Goal: Transaction & Acquisition: Purchase product/service

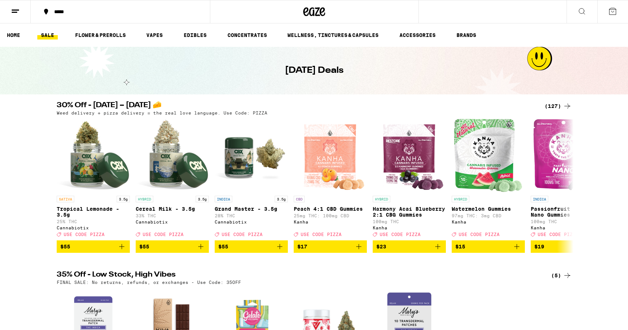
click at [33, 234] on div "30% Off - [DATE] – [DATE] 🧀 (127) Weed delivery + pizza delivery = the real lov…" at bounding box center [314, 177] width 628 height 151
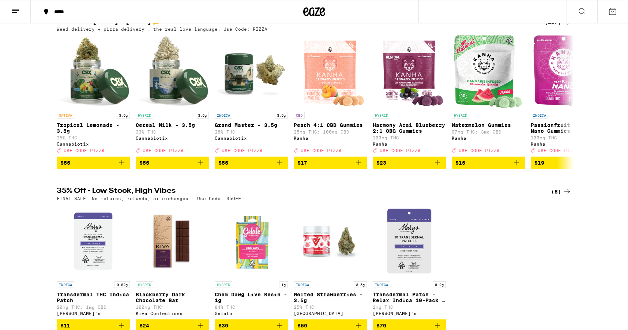
scroll to position [84, 0]
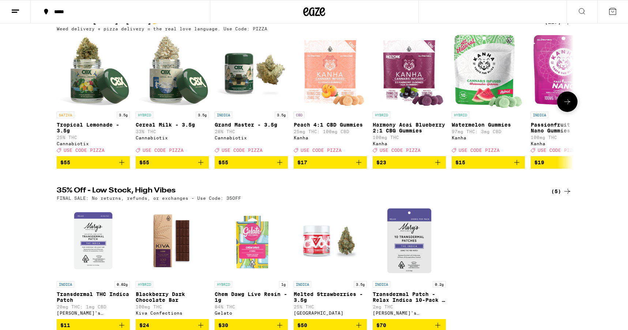
click at [518, 167] on icon "Add to bag" at bounding box center [517, 162] width 9 height 9
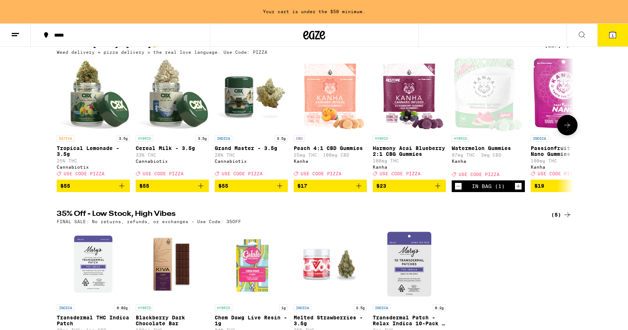
scroll to position [108, 0]
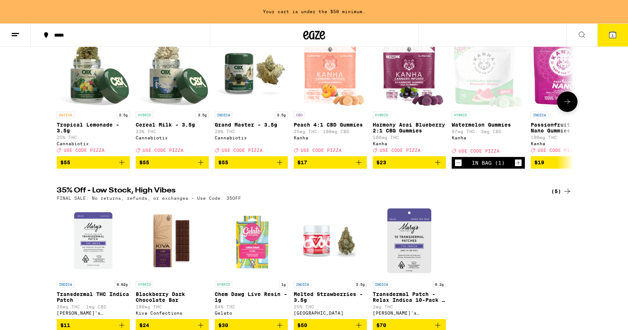
click at [438, 165] on icon "Add to bag" at bounding box center [438, 162] width 5 height 5
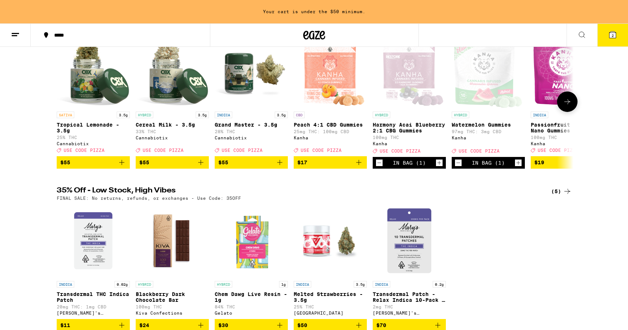
click at [519, 167] on icon "Increment" at bounding box center [518, 162] width 7 height 9
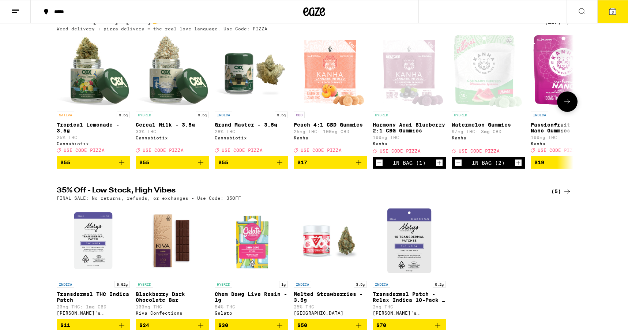
click at [458, 167] on icon "Decrement" at bounding box center [458, 162] width 7 height 9
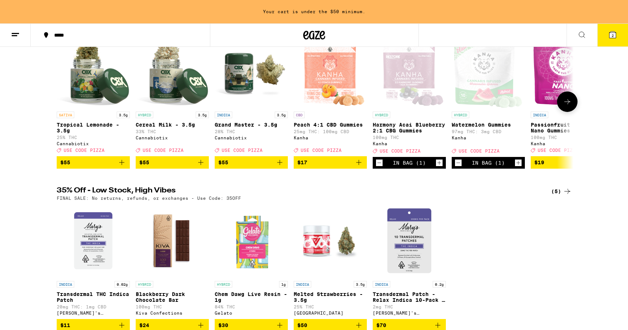
click at [458, 167] on icon "Decrement" at bounding box center [458, 162] width 7 height 9
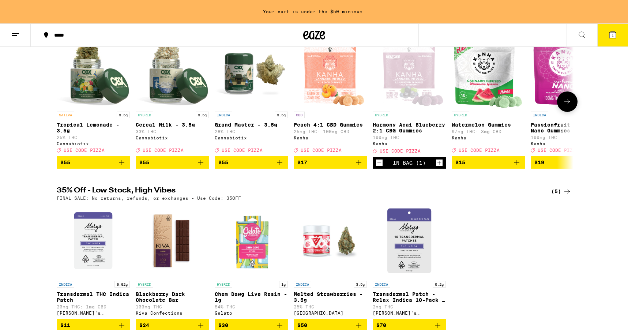
click at [360, 167] on icon "Add to bag" at bounding box center [359, 162] width 9 height 9
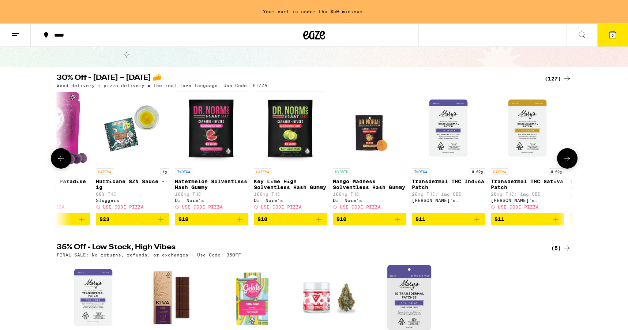
scroll to position [0, 0]
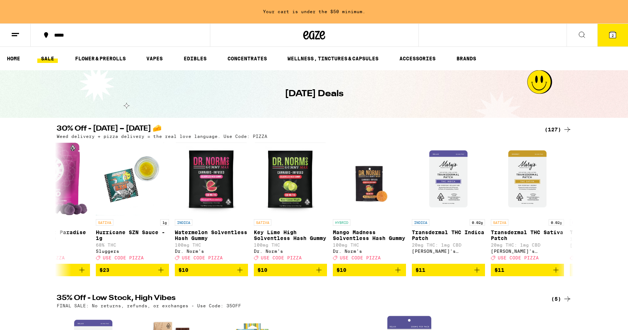
click at [13, 36] on line at bounding box center [14, 36] width 5 height 0
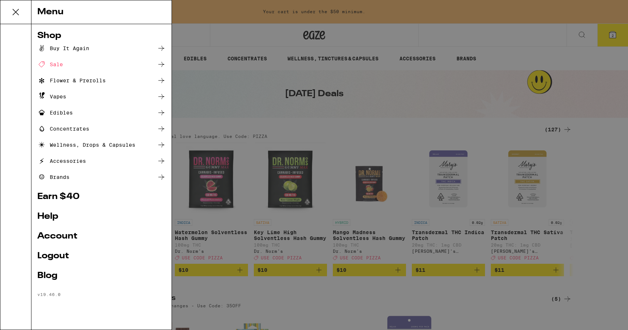
click at [462, 15] on div "Menu Shop Buy It Again Sale Flower & Prerolls Vapes Edibles Concentrates Wellne…" at bounding box center [314, 165] width 628 height 330
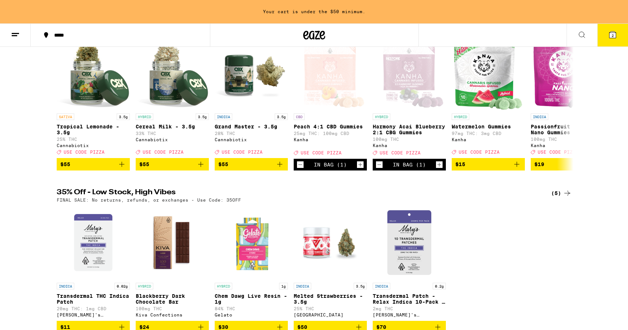
scroll to position [100, 0]
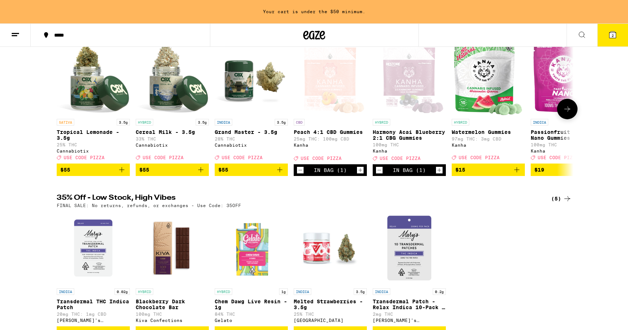
click at [201, 174] on icon "Add to bag" at bounding box center [201, 169] width 9 height 9
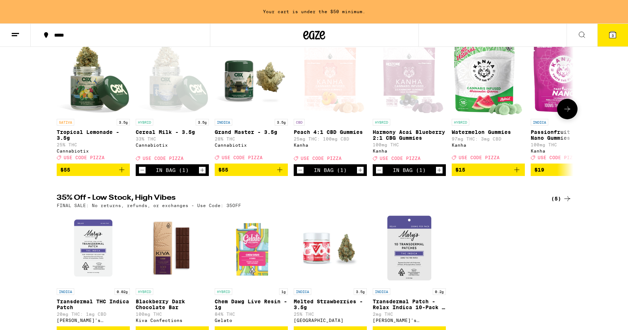
scroll to position [77, 0]
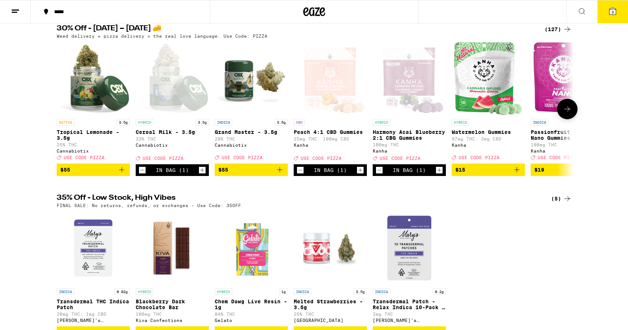
click at [182, 134] on p "Cereal Milk - 3.5g" at bounding box center [172, 132] width 73 height 6
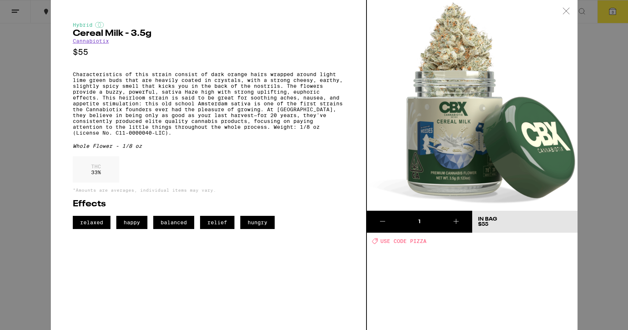
click at [564, 10] on icon at bounding box center [566, 11] width 7 height 7
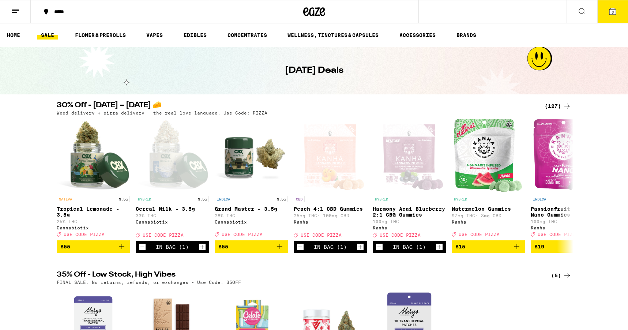
click at [610, 13] on icon at bounding box center [613, 11] width 7 height 7
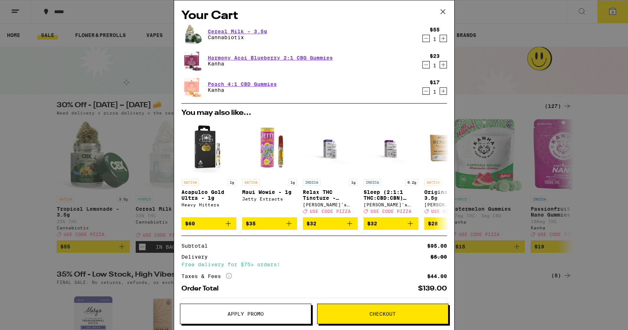
click at [257, 314] on span "Apply Promo" at bounding box center [246, 313] width 36 height 5
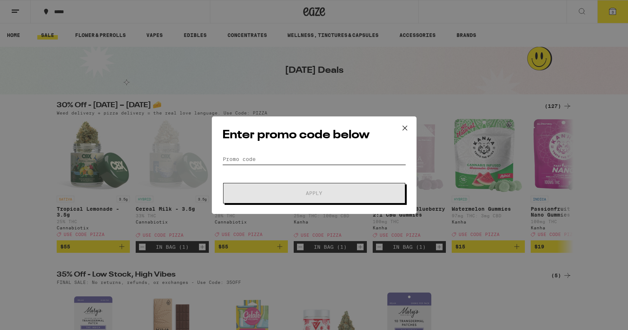
click at [268, 161] on input "Promo Code" at bounding box center [315, 159] width 184 height 11
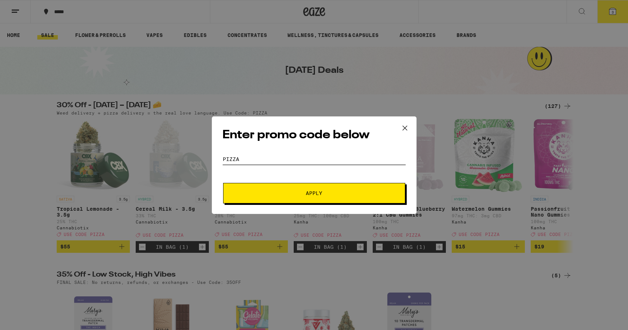
type input "PIZZA"
click at [346, 192] on span "Apply" at bounding box center [315, 193] width 132 height 5
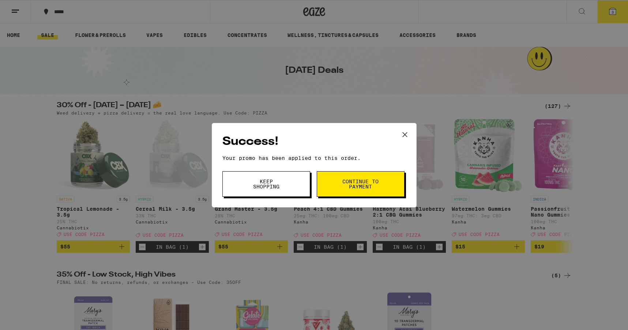
click at [356, 188] on span "Continue to payment" at bounding box center [360, 184] width 37 height 10
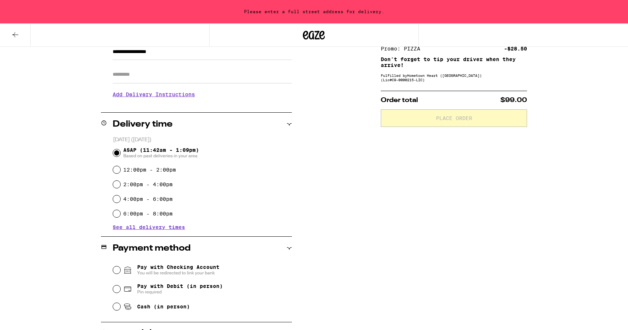
scroll to position [116, 0]
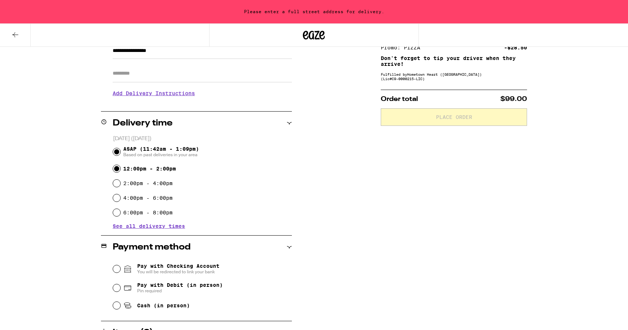
click at [117, 169] on input "12:00pm - 2:00pm" at bounding box center [116, 168] width 7 height 7
radio input "true"
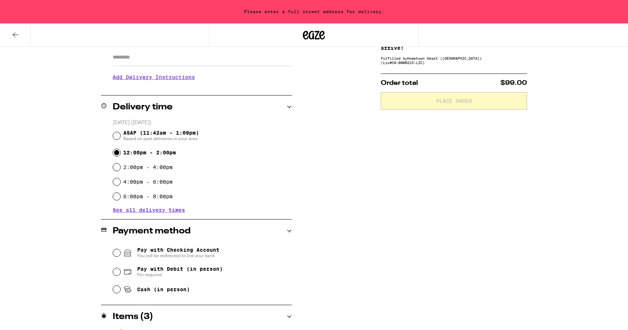
scroll to position [134, 0]
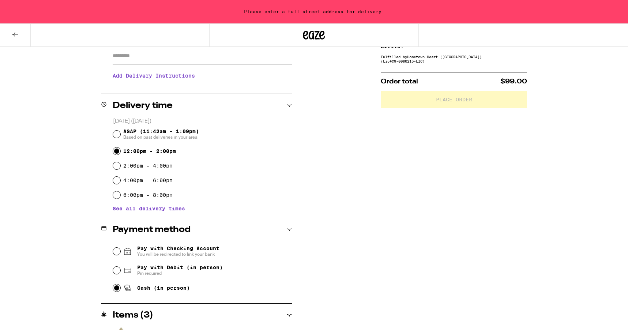
click at [116, 290] on input "Cash (in person)" at bounding box center [116, 287] width 7 height 7
radio input "true"
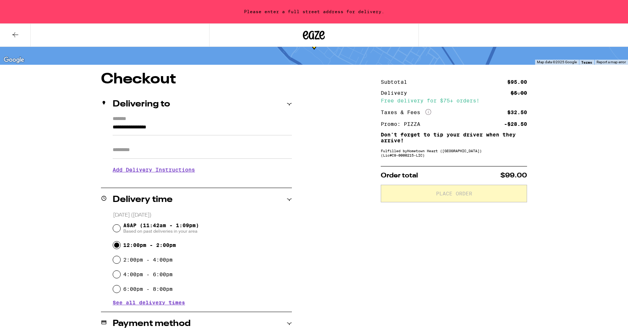
scroll to position [45, 0]
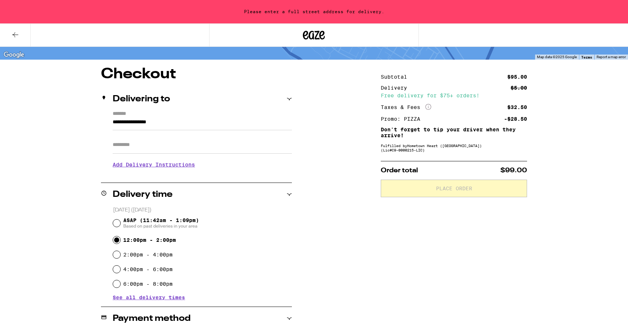
click at [113, 122] on input "**********" at bounding box center [202, 124] width 179 height 12
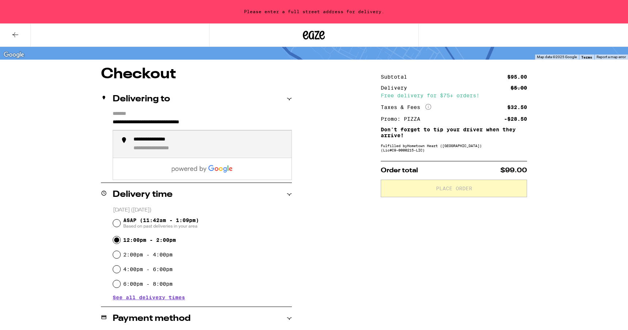
click at [189, 141] on div "**********" at bounding box center [162, 140] width 56 height 7
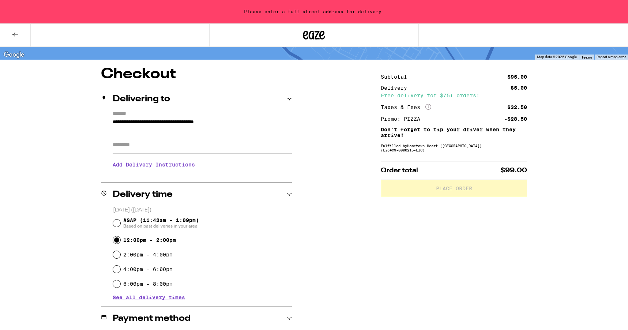
type input "**********"
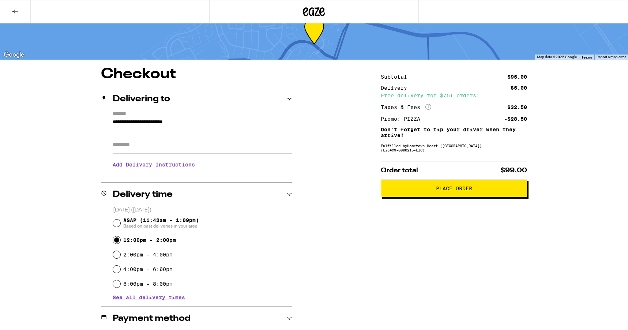
click at [145, 146] on input "Apt/Suite" at bounding box center [202, 145] width 179 height 18
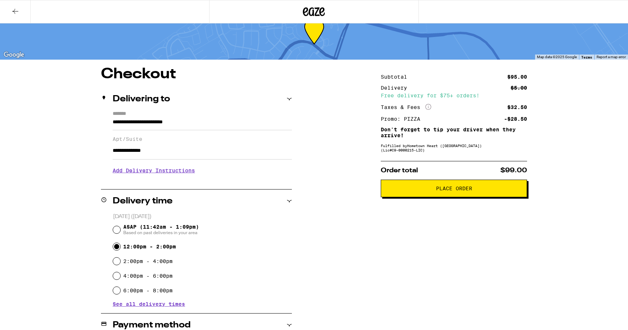
click at [141, 155] on input "**********" at bounding box center [202, 151] width 179 height 18
type input "**********"
click at [78, 200] on div "**********" at bounding box center [314, 284] width 527 height 435
click at [414, 253] on div "Subtotal $95.00 Delivery $5.00 Free delivery for $75+ orders! Taxes & Fees More…" at bounding box center [454, 284] width 146 height 435
click at [149, 172] on h3 "Add Delivery Instructions" at bounding box center [202, 170] width 179 height 17
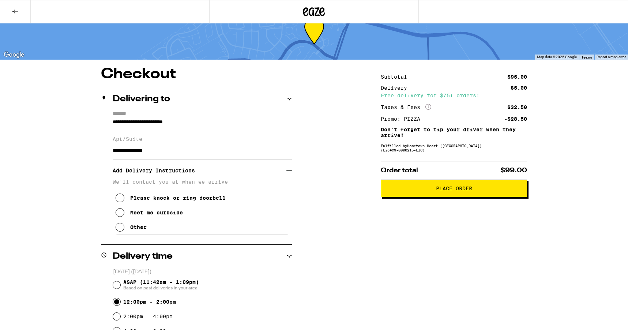
click at [119, 217] on icon at bounding box center [120, 212] width 9 height 9
drag, startPoint x: 168, startPoint y: 153, endPoint x: 109, endPoint y: 155, distance: 58.6
click at [109, 155] on div "**********" at bounding box center [196, 173] width 191 height 124
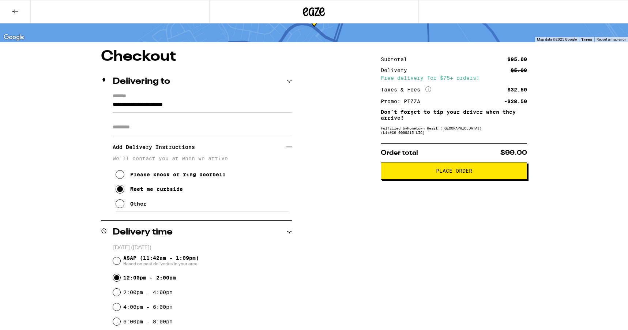
scroll to position [0, 0]
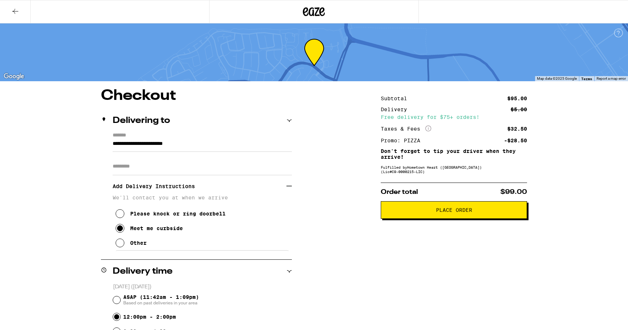
click at [463, 213] on span "Place Order" at bounding box center [454, 210] width 36 height 5
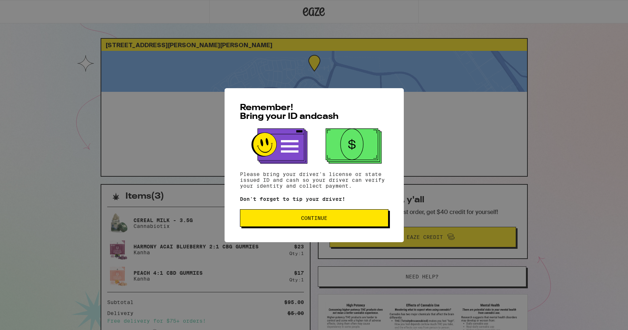
click at [313, 221] on span "Continue" at bounding box center [314, 218] width 26 height 5
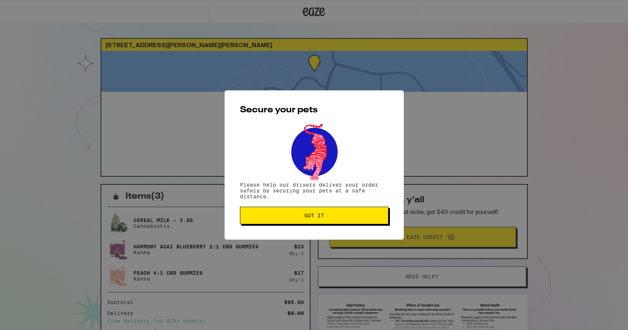
click at [313, 222] on button "Got it" at bounding box center [314, 216] width 149 height 18
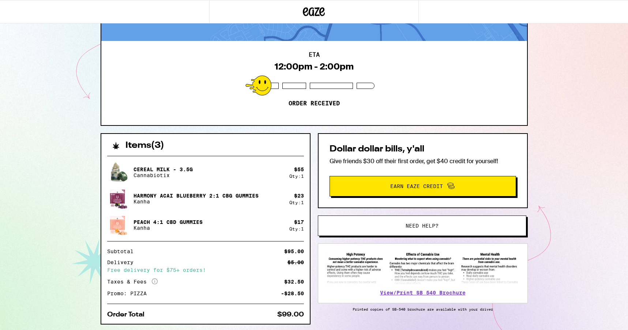
scroll to position [60, 0]
